Goal: Task Accomplishment & Management: Manage account settings

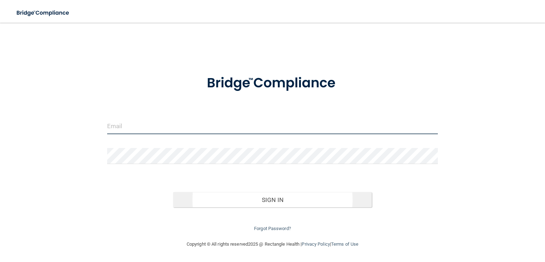
type input "[EMAIL_ADDRESS][DOMAIN_NAME]"
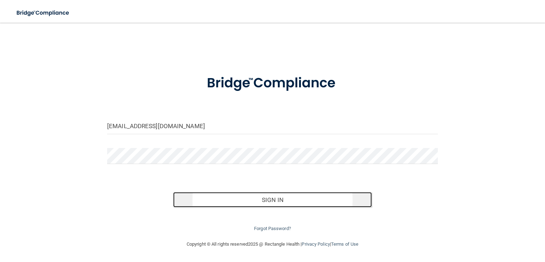
click at [275, 199] on button "Sign In" at bounding box center [272, 200] width 198 height 16
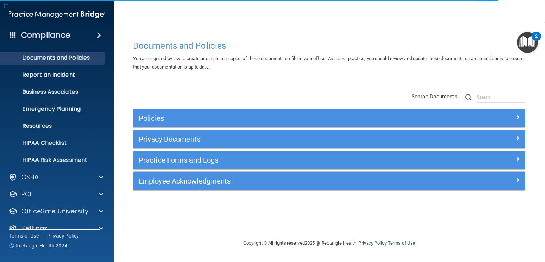
scroll to position [33, 0]
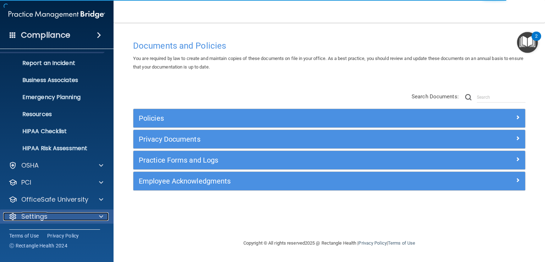
click at [98, 216] on div at bounding box center [100, 216] width 18 height 9
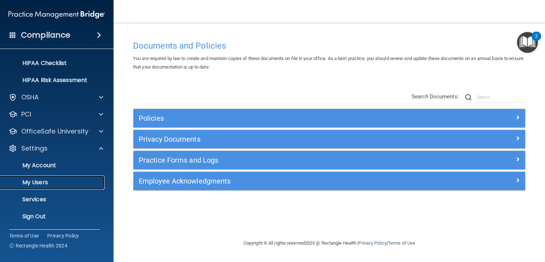
click at [73, 178] on link "My Users" at bounding box center [49, 182] width 112 height 14
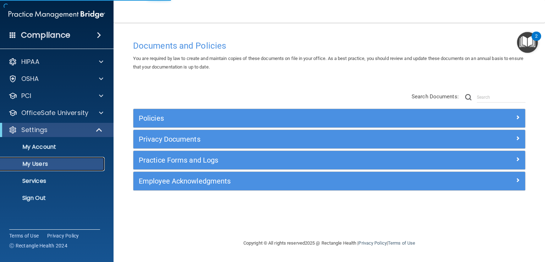
select select "20"
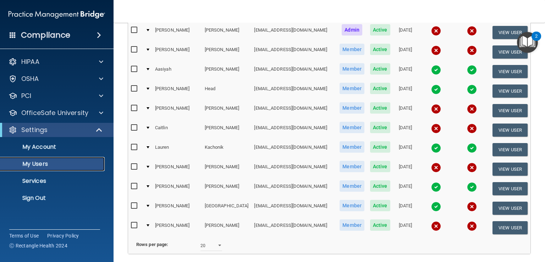
scroll to position [319, 0]
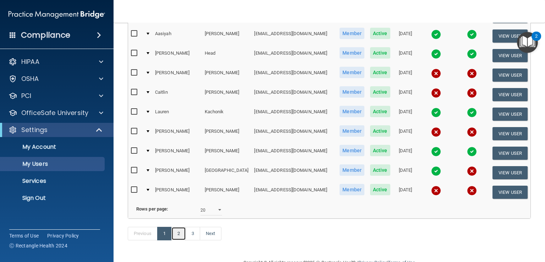
click at [178, 227] on link "2" at bounding box center [178, 233] width 15 height 13
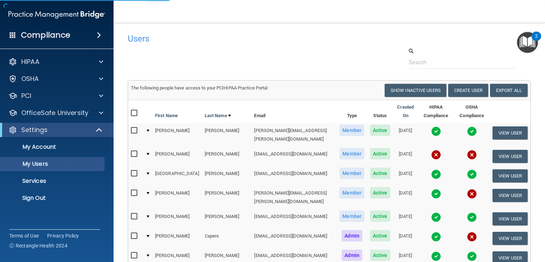
select select "20"
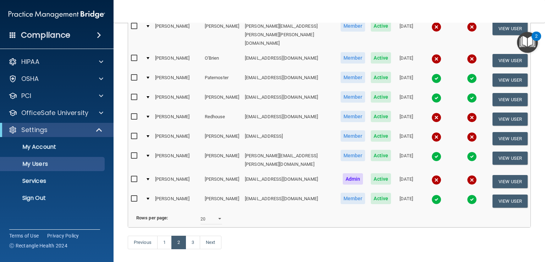
scroll to position [319, 0]
click at [193, 235] on link "3" at bounding box center [193, 241] width 15 height 13
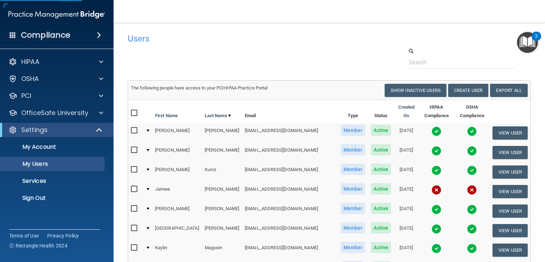
select select "20"
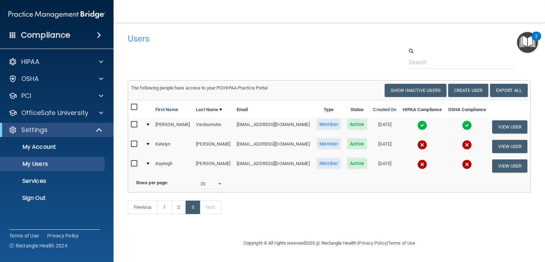
click at [133, 143] on input "checkbox" at bounding box center [135, 144] width 8 height 6
checkbox input "true"
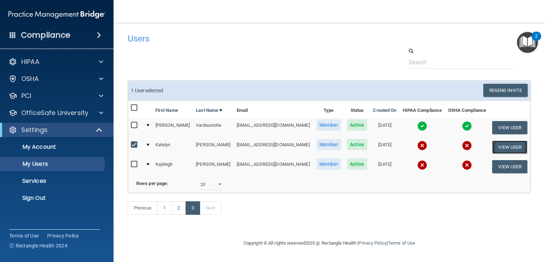
click at [498, 144] on button "View User" at bounding box center [509, 146] width 35 height 13
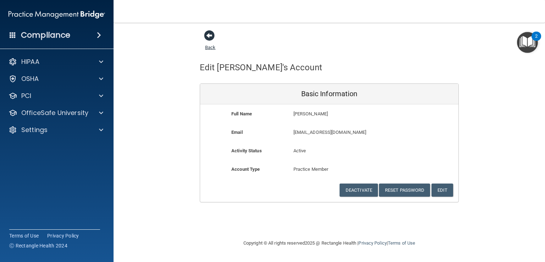
click at [211, 32] on span at bounding box center [209, 35] width 11 height 11
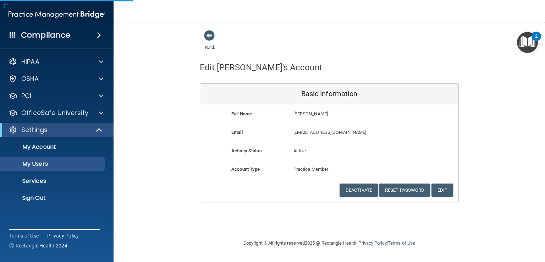
select select "20"
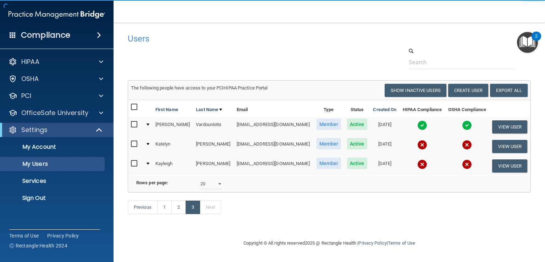
click at [130, 146] on td at bounding box center [135, 147] width 15 height 20
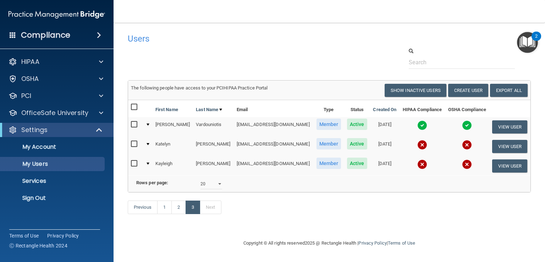
click at [133, 144] on input "checkbox" at bounding box center [135, 144] width 8 height 6
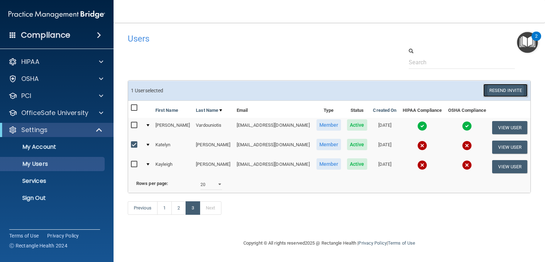
click at [512, 88] on button "Resend Invite" at bounding box center [505, 90] width 44 height 13
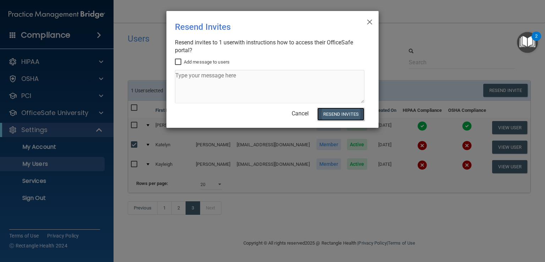
click at [334, 114] on button "Resend Invites" at bounding box center [340, 113] width 47 height 13
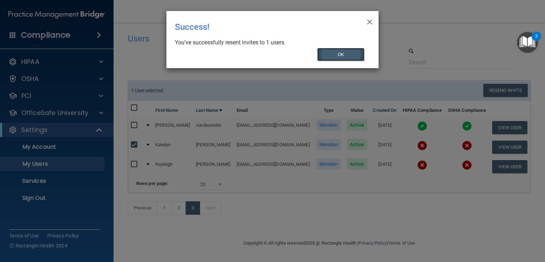
click at [329, 49] on button "OK" at bounding box center [341, 54] width 48 height 13
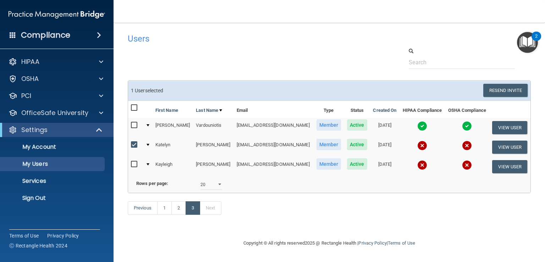
click at [136, 145] on input "checkbox" at bounding box center [135, 145] width 8 height 6
checkbox input "false"
